Goal: Browse casually

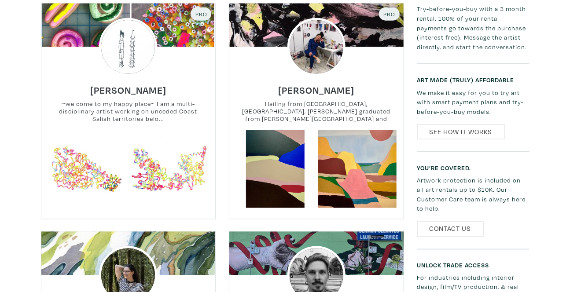
scroll to position [480, 0]
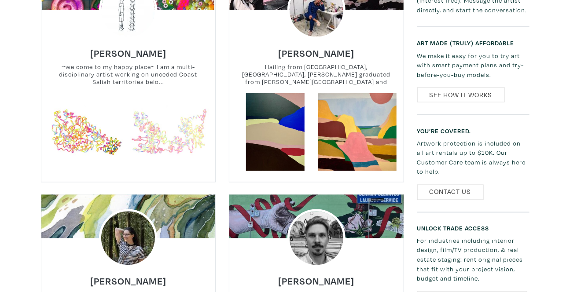
click at [176, 106] on link at bounding box center [169, 132] width 78 height 78
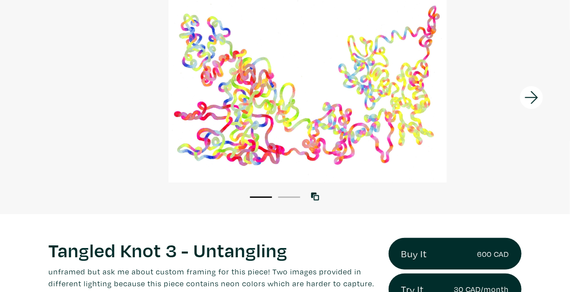
scroll to position [80, 0]
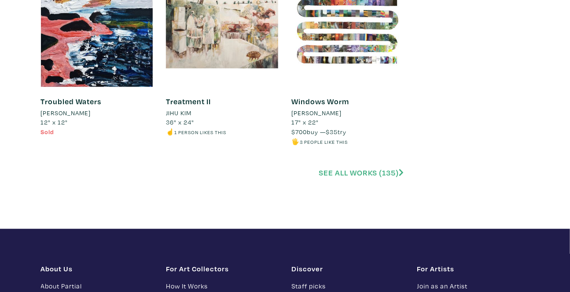
scroll to position [2041, 0]
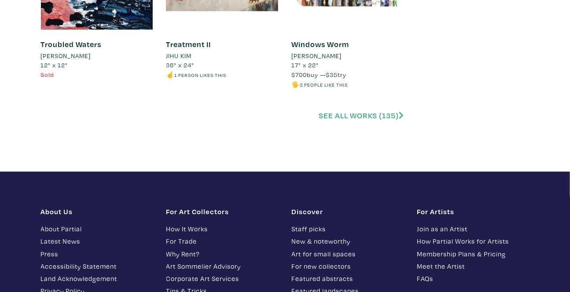
click at [345, 117] on link "See all works (135)" at bounding box center [361, 116] width 85 height 10
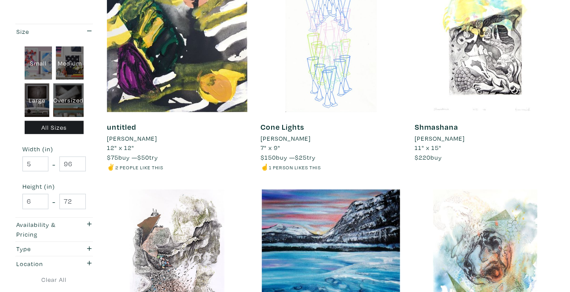
scroll to position [360, 0]
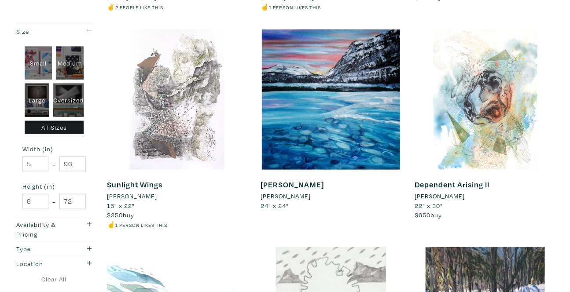
click at [188, 121] on div at bounding box center [177, 100] width 141 height 141
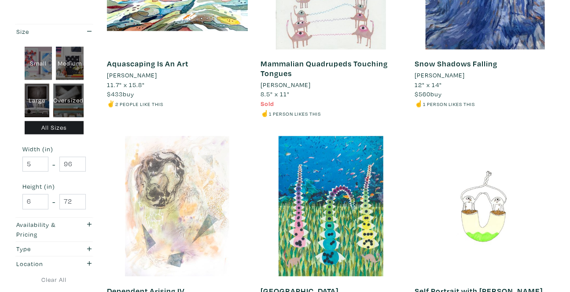
scroll to position [640, 0]
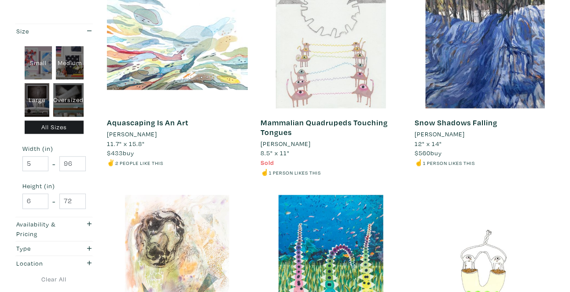
click at [167, 71] on div at bounding box center [177, 37] width 141 height 141
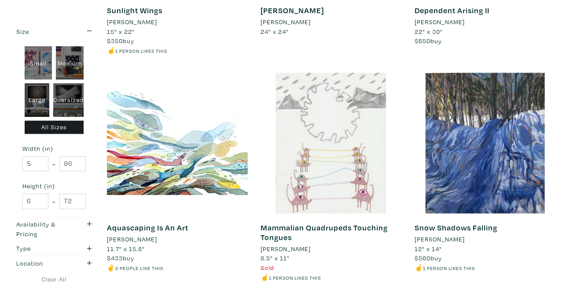
scroll to position [440, 0]
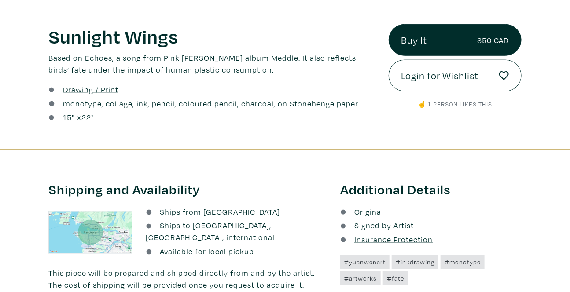
scroll to position [160, 0]
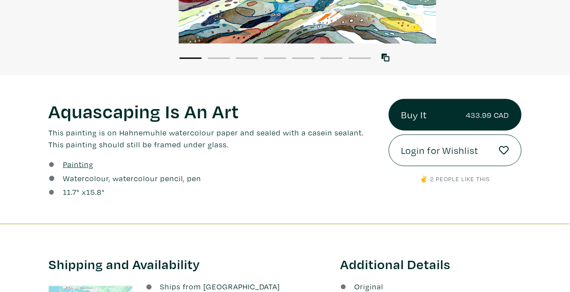
scroll to position [120, 0]
